Goal: Task Accomplishment & Management: Use online tool/utility

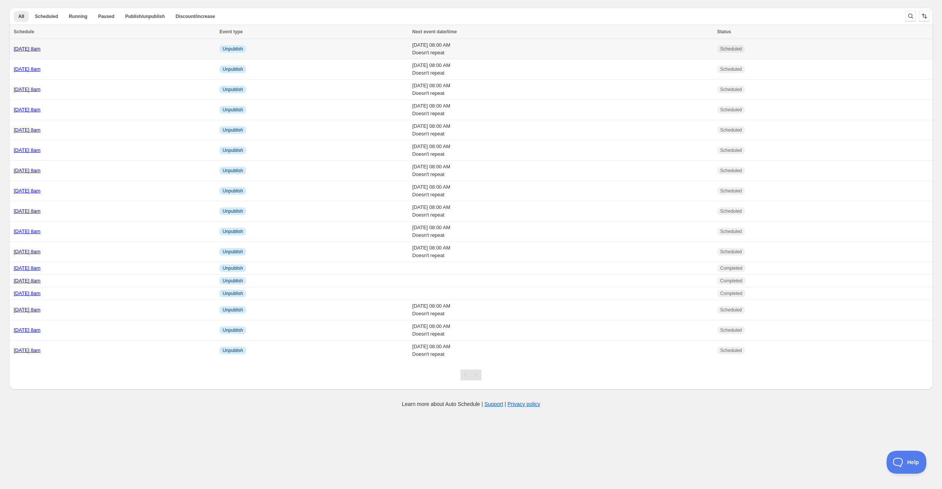
click at [107, 52] on div "[DATE] 8am" at bounding box center [114, 49] width 201 height 8
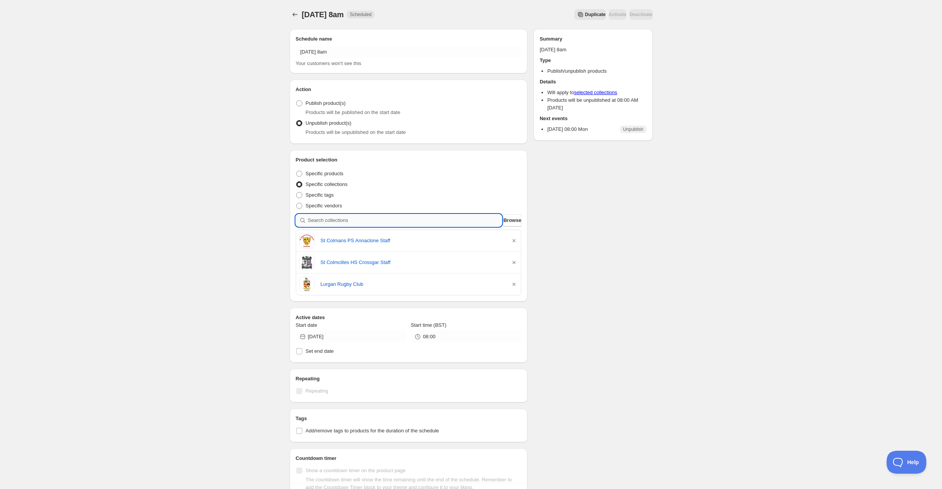
click at [324, 222] on input "search" at bounding box center [405, 220] width 194 height 12
type input "b"
